Goal: Transaction & Acquisition: Purchase product/service

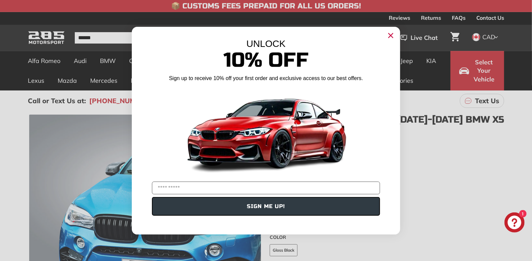
click at [392, 34] on icon "Close dialog" at bounding box center [391, 35] width 4 height 4
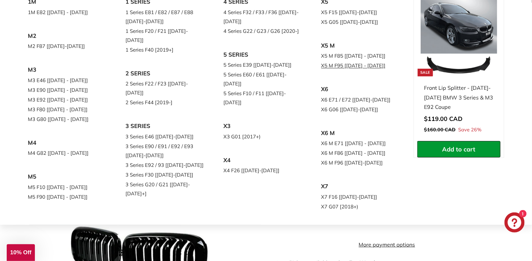
scroll to position [105, 0]
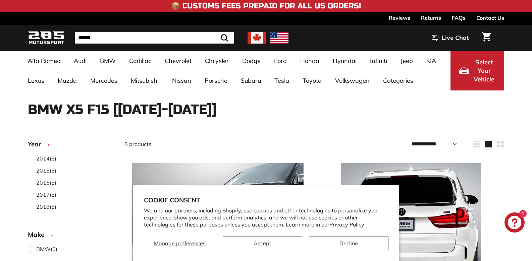
select select "**********"
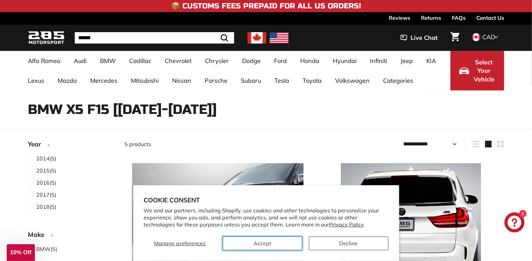
click at [286, 244] on button "Accept" at bounding box center [263, 244] width 80 height 14
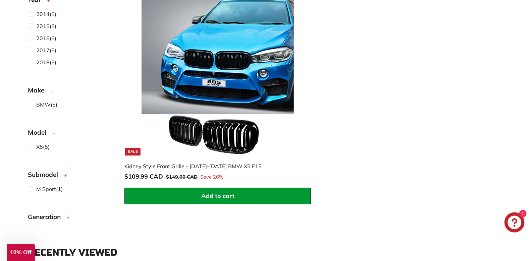
scroll to position [642, 0]
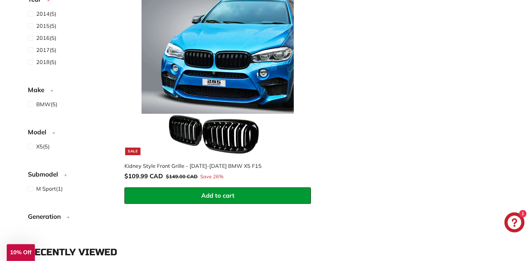
click at [231, 63] on img at bounding box center [218, 70] width 172 height 172
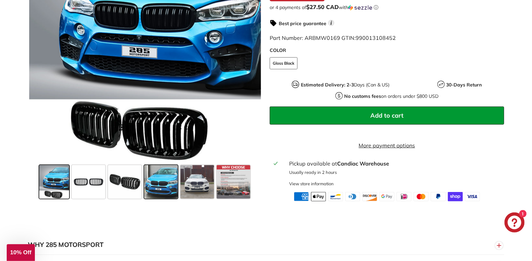
scroll to position [214, 0]
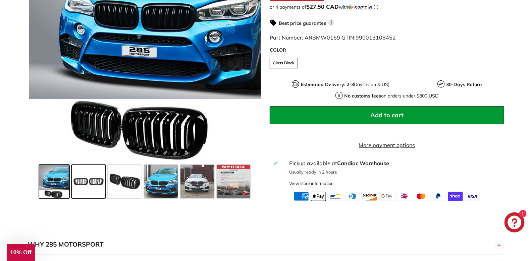
click at [95, 184] on span at bounding box center [89, 182] width 34 height 34
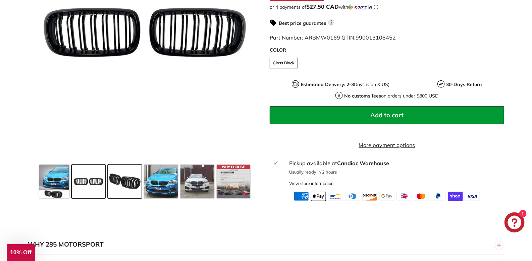
click at [113, 185] on span at bounding box center [125, 182] width 34 height 34
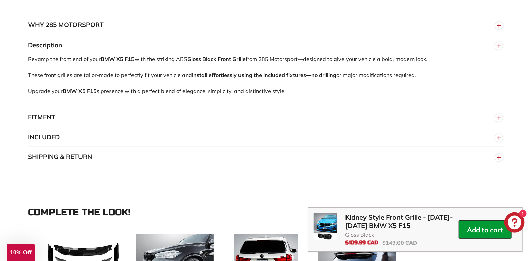
scroll to position [431, 0]
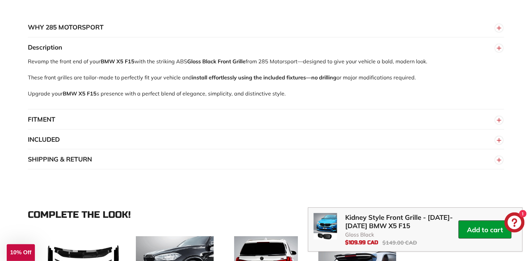
click at [107, 118] on button "FITMENT" at bounding box center [266, 120] width 477 height 20
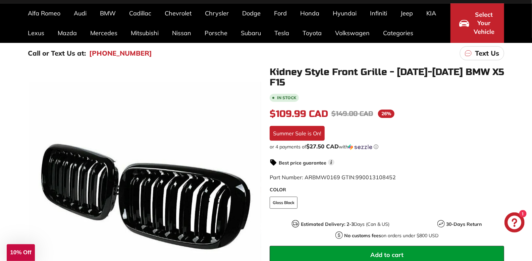
scroll to position [47, 0]
